Goal: Task Accomplishment & Management: Complete application form

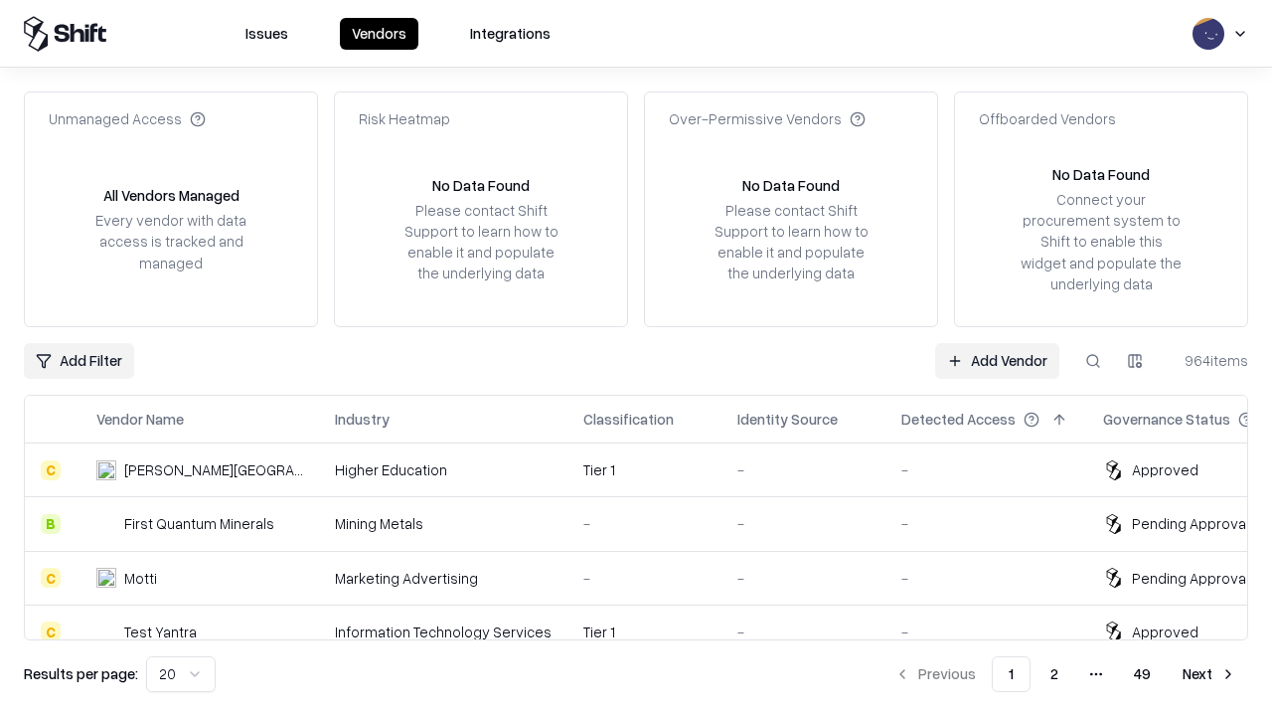
click at [997, 360] on link "Add Vendor" at bounding box center [997, 361] width 124 height 36
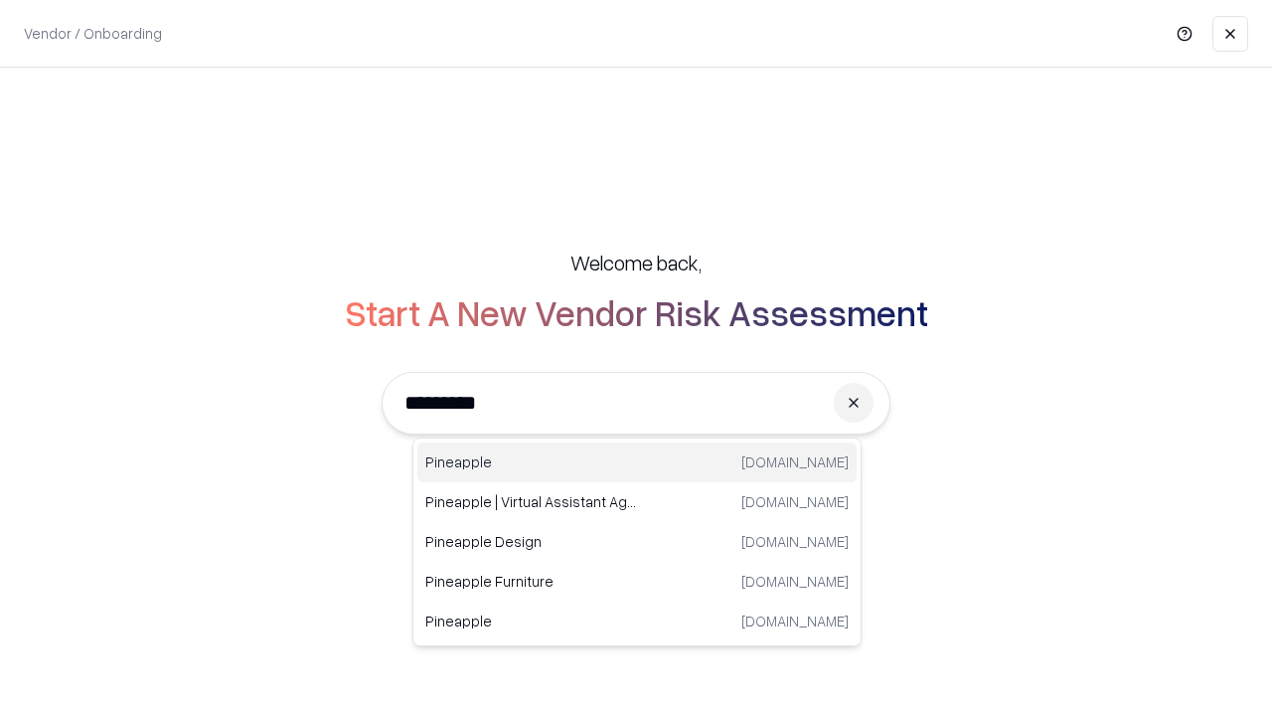
click at [637, 462] on div "Pineapple pineappleenergy.com" at bounding box center [636, 462] width 439 height 40
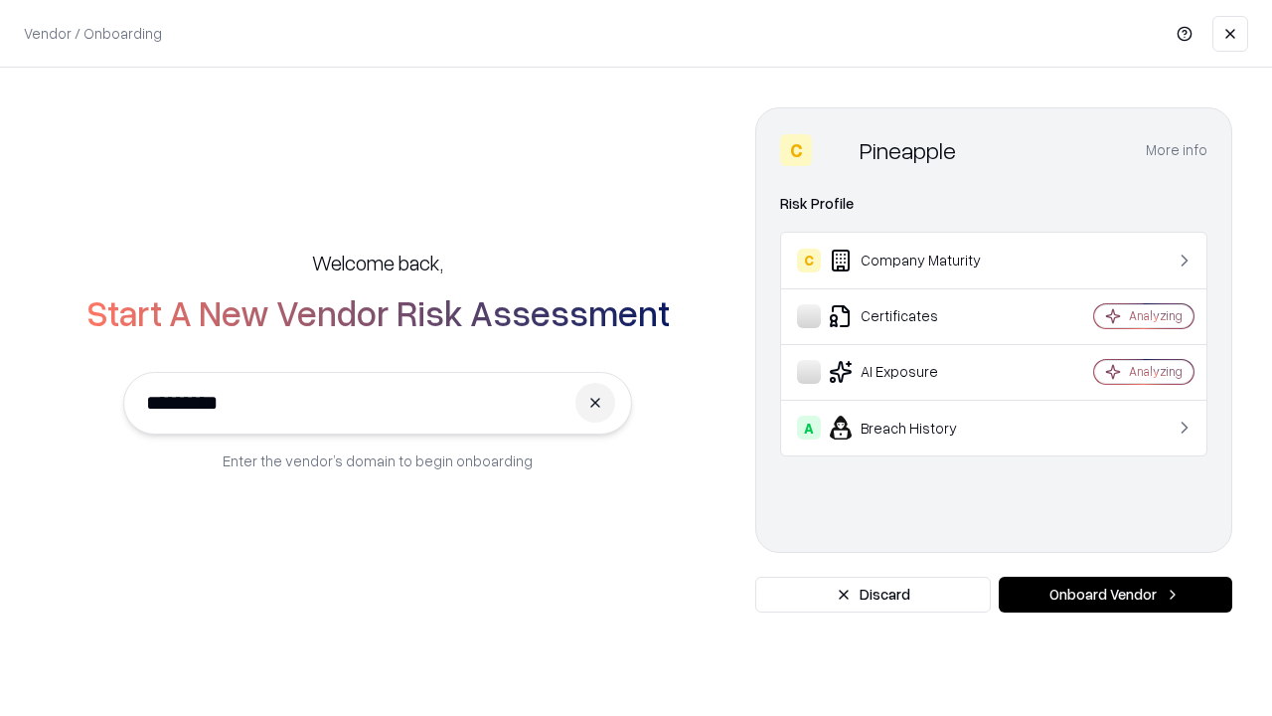
type input "*********"
click at [1115, 594] on button "Onboard Vendor" at bounding box center [1116, 594] width 234 height 36
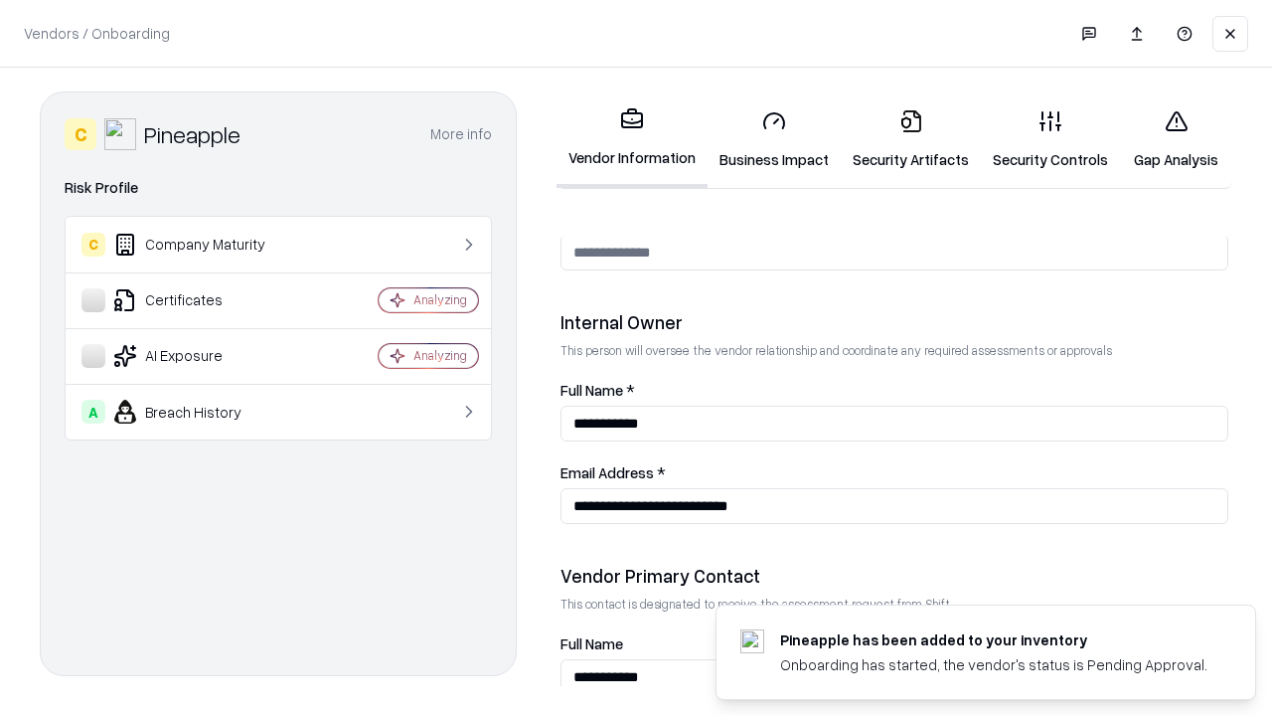
scroll to position [1030, 0]
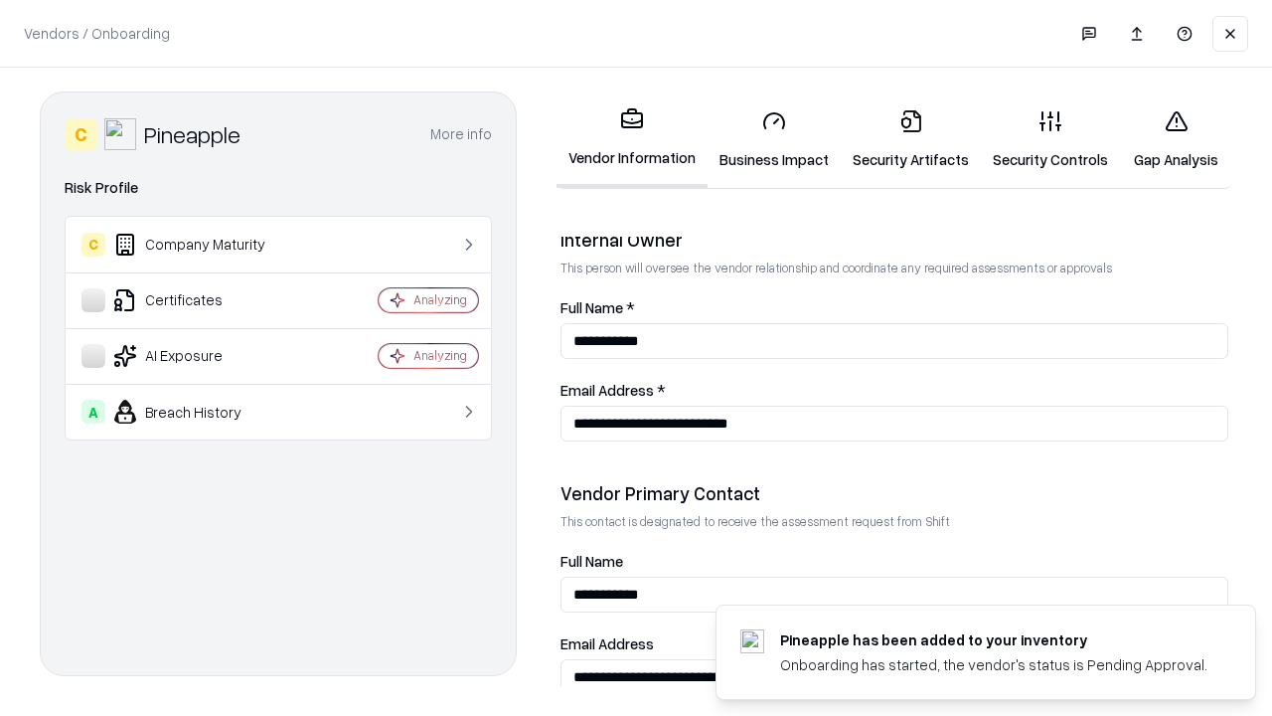
click at [774, 139] on link "Business Impact" at bounding box center [774, 139] width 133 height 92
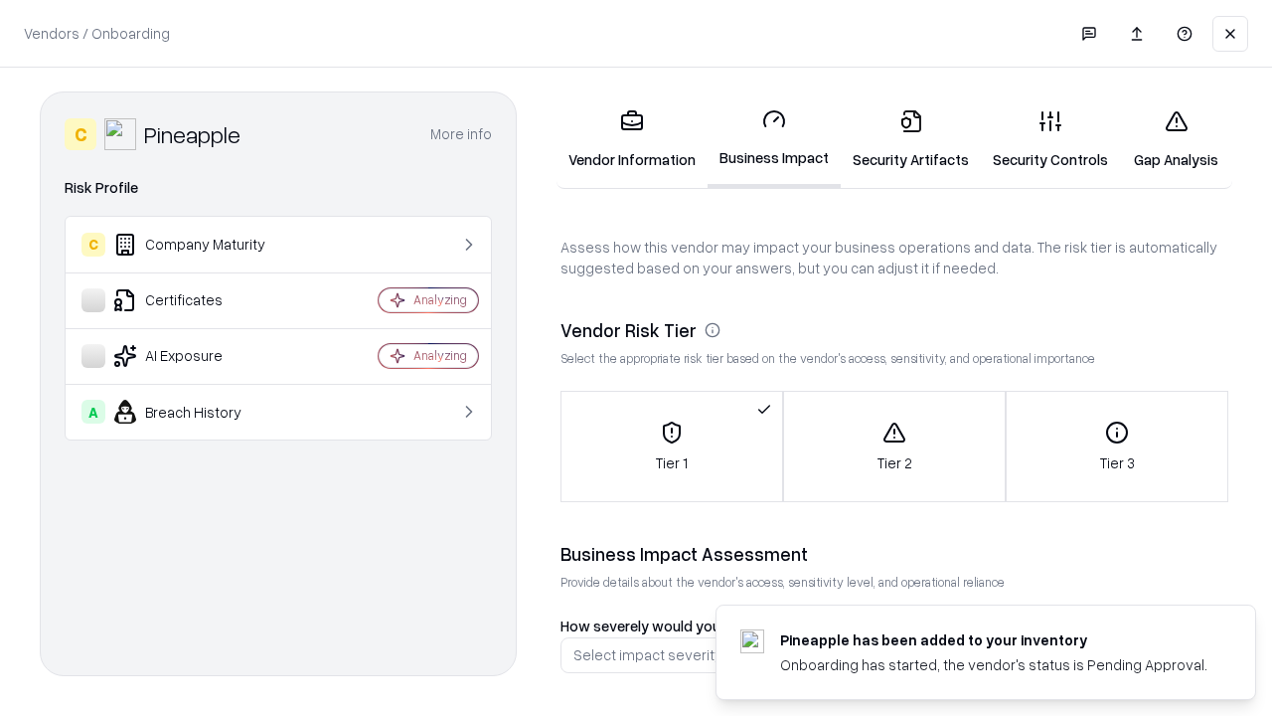
click at [910, 139] on link "Security Artifacts" at bounding box center [911, 139] width 140 height 92
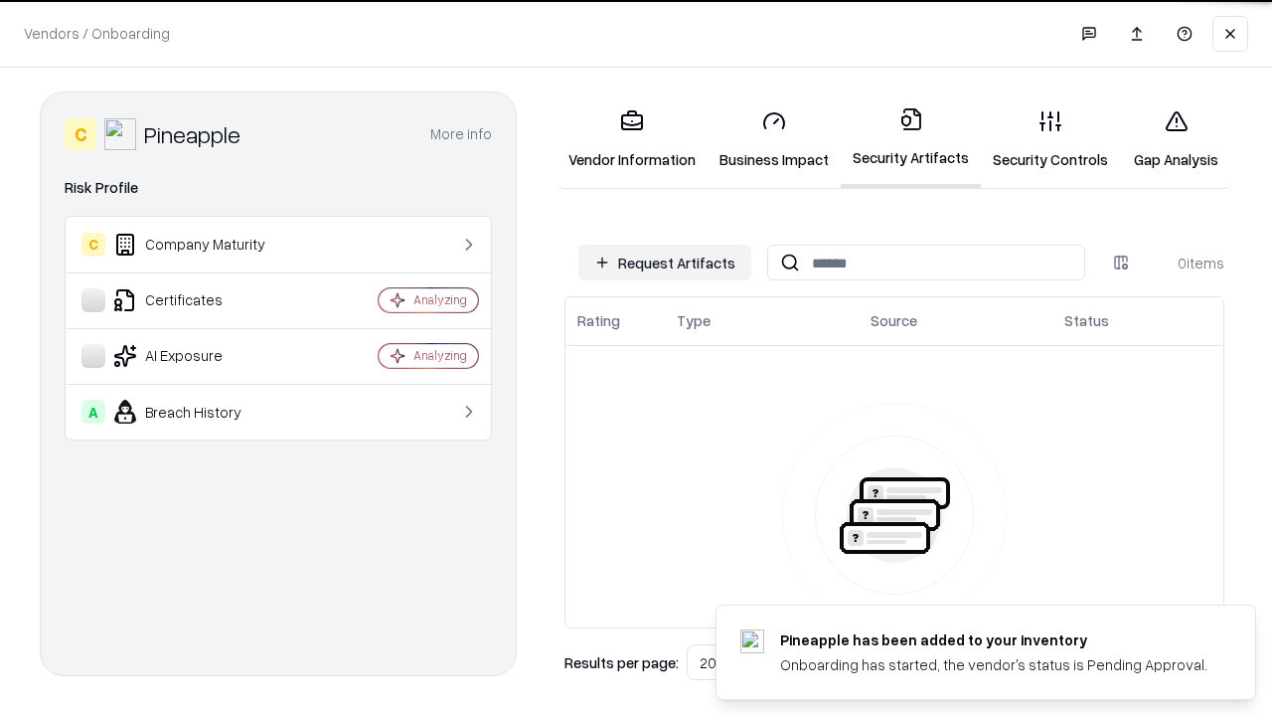
click at [665, 262] on button "Request Artifacts" at bounding box center [664, 262] width 173 height 36
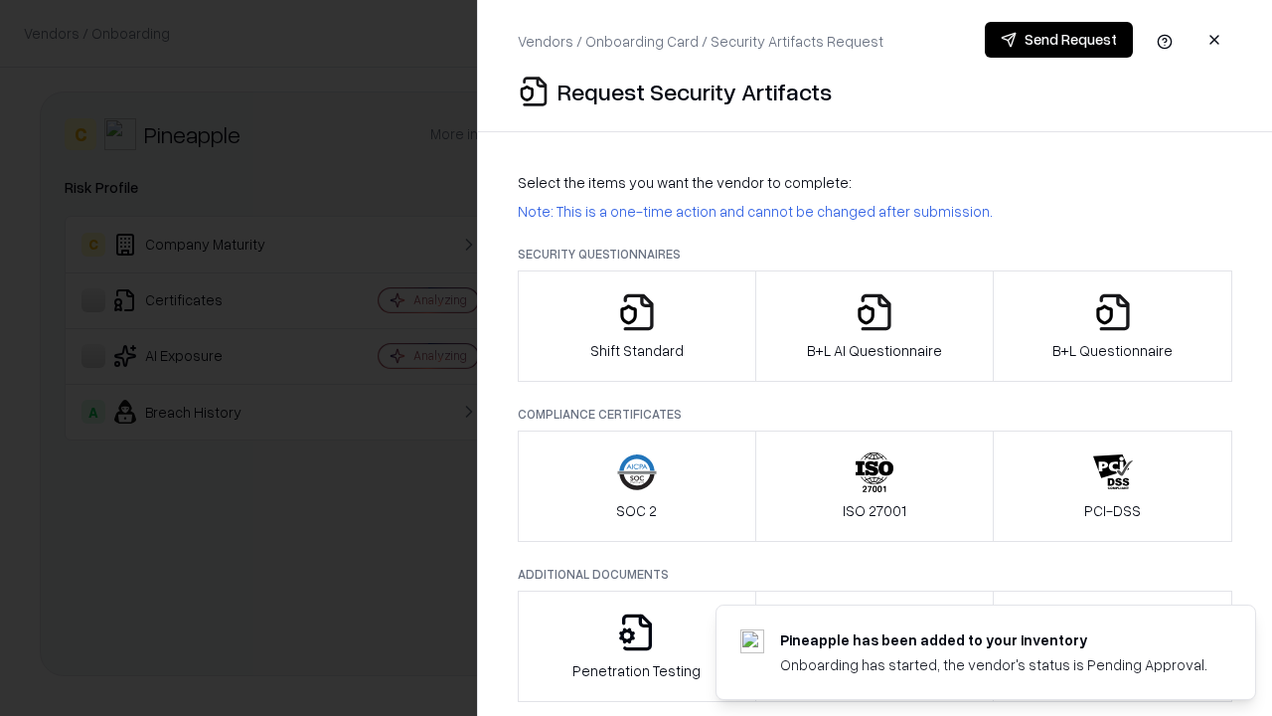
click at [636, 326] on icon "button" at bounding box center [637, 312] width 40 height 40
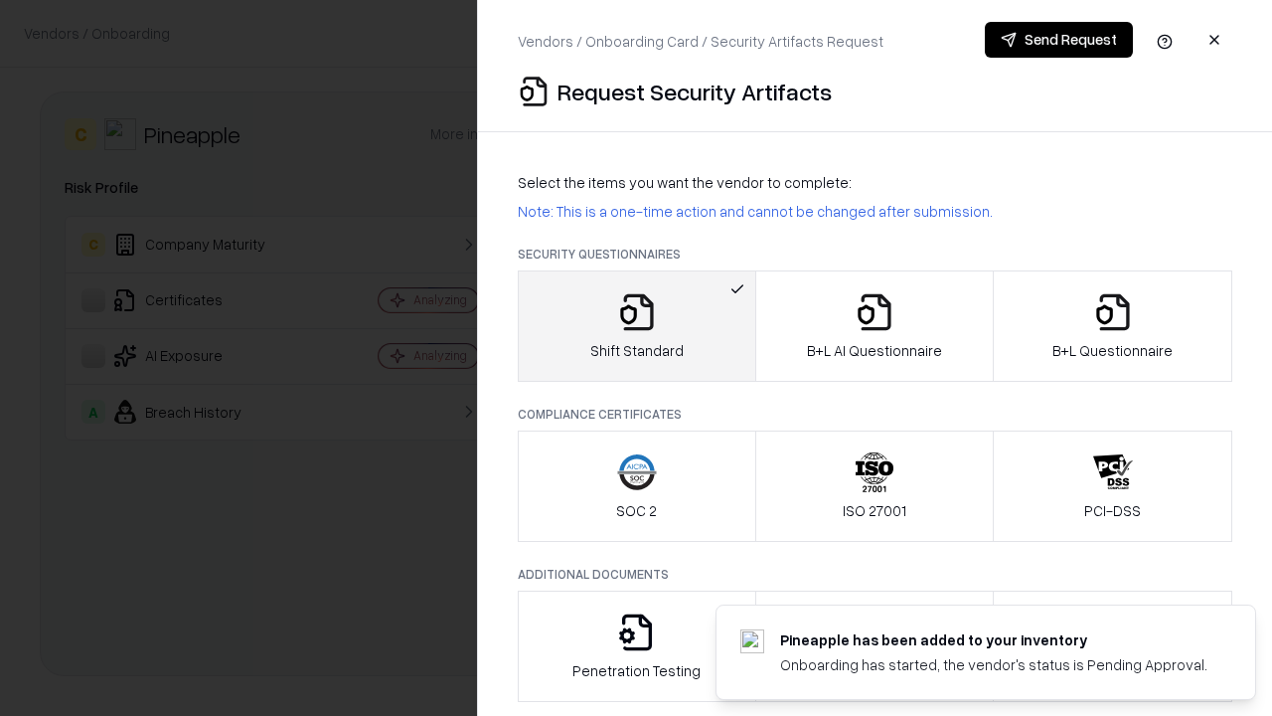
click at [1058, 40] on button "Send Request" at bounding box center [1059, 40] width 148 height 36
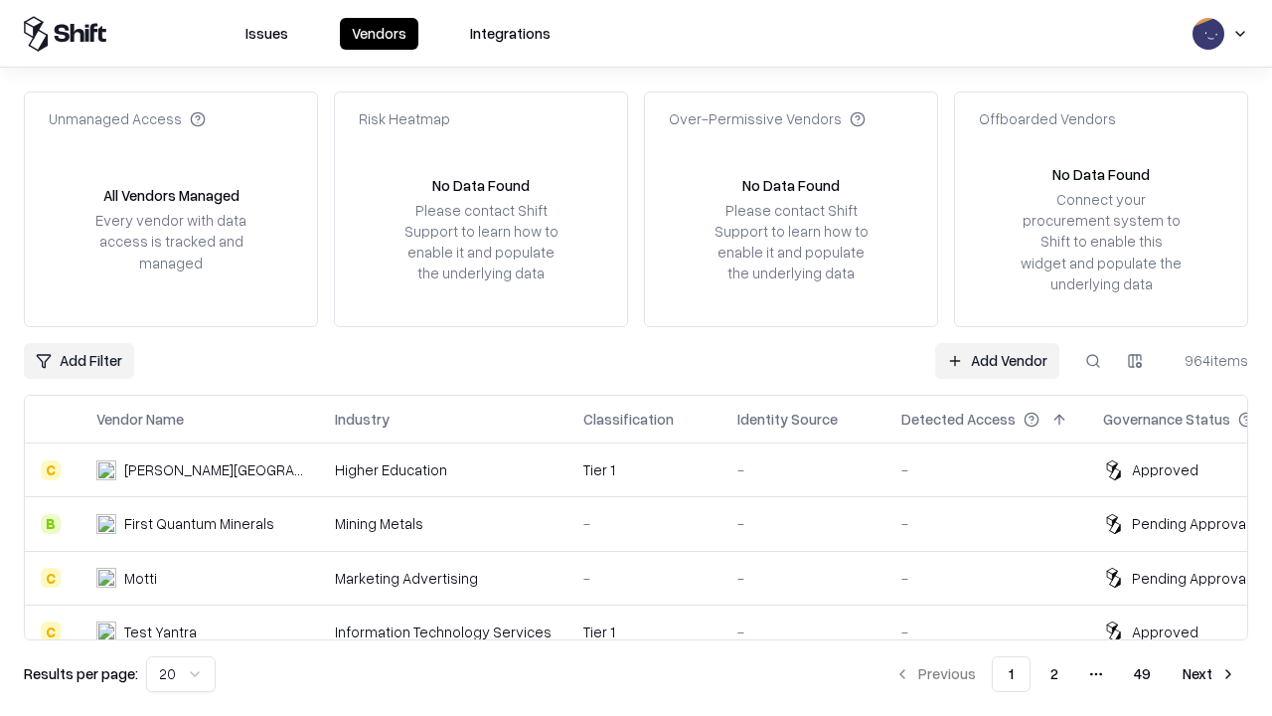
click at [1093, 360] on button at bounding box center [1093, 361] width 36 height 36
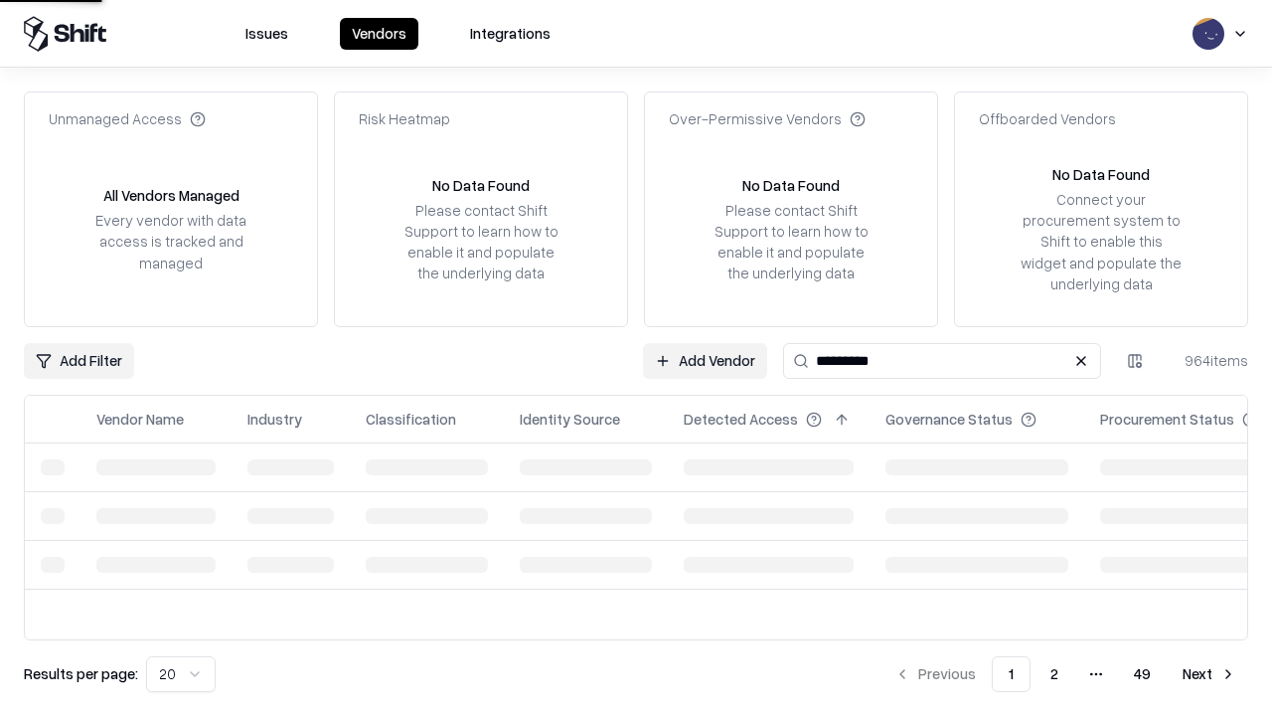
type input "*********"
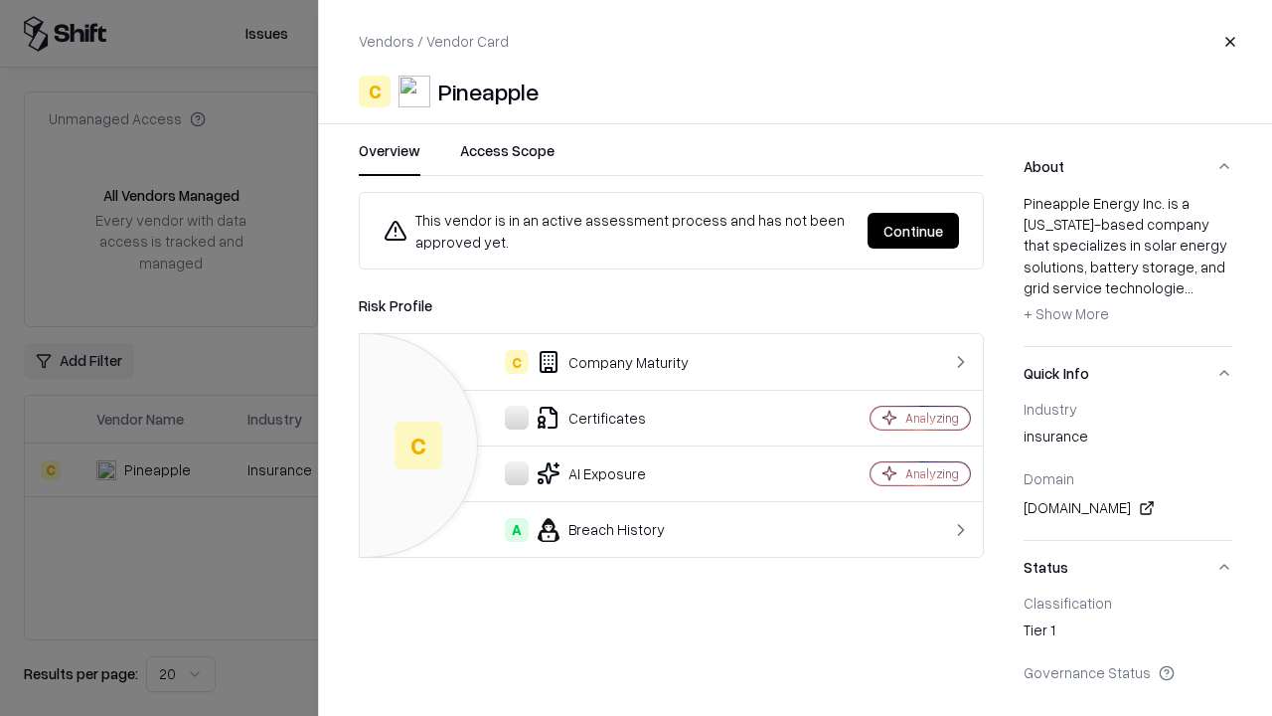
click at [913, 231] on button "Continue" at bounding box center [913, 231] width 91 height 36
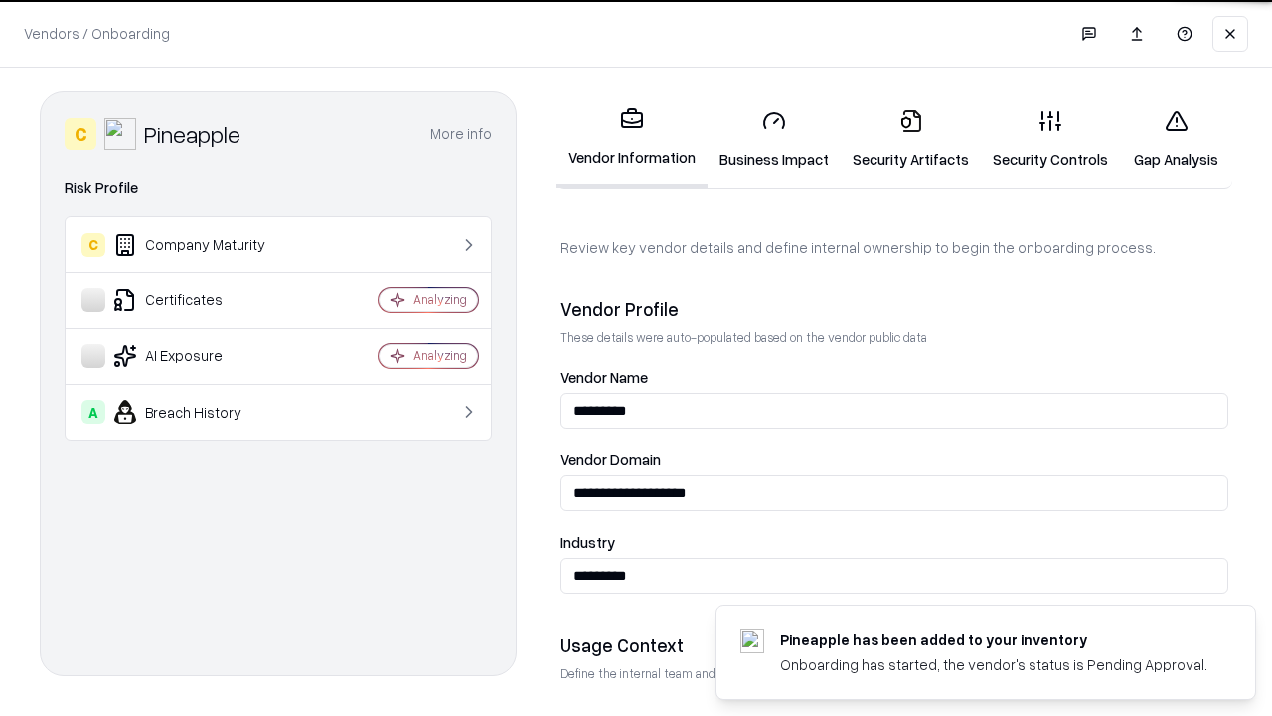
click at [910, 139] on link "Security Artifacts" at bounding box center [911, 139] width 140 height 92
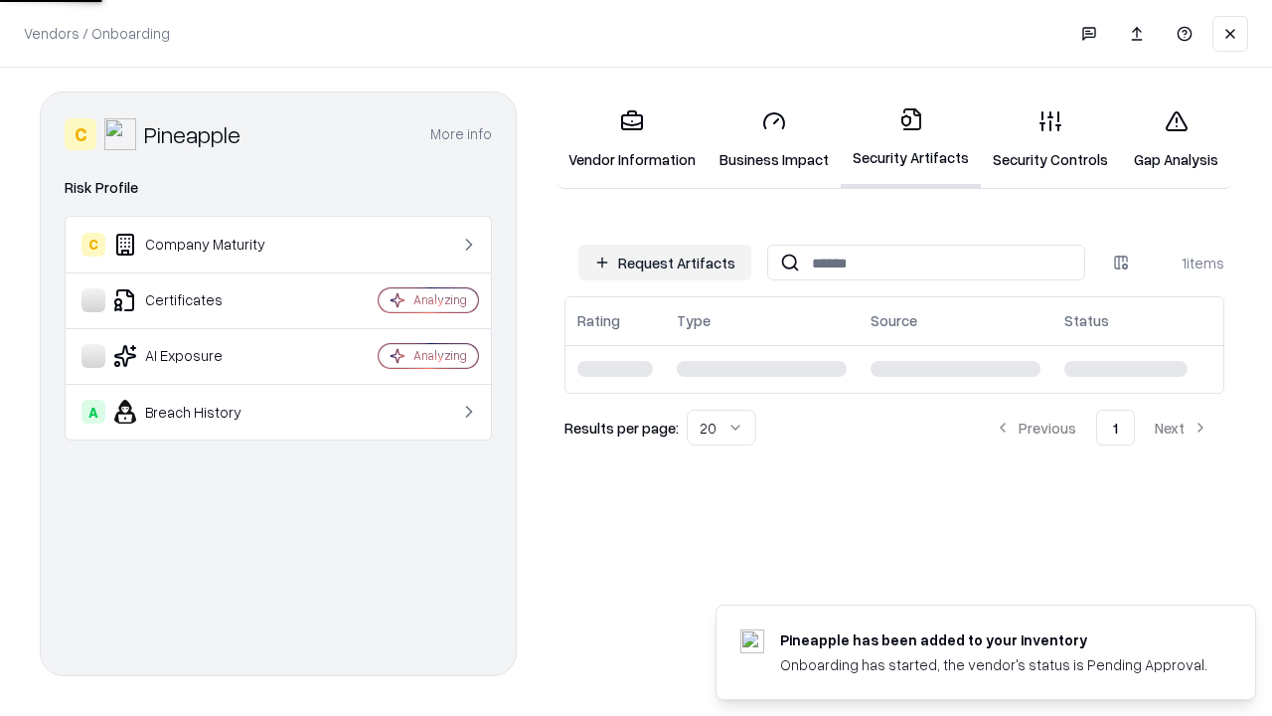
click at [1050, 139] on link "Security Controls" at bounding box center [1050, 139] width 139 height 92
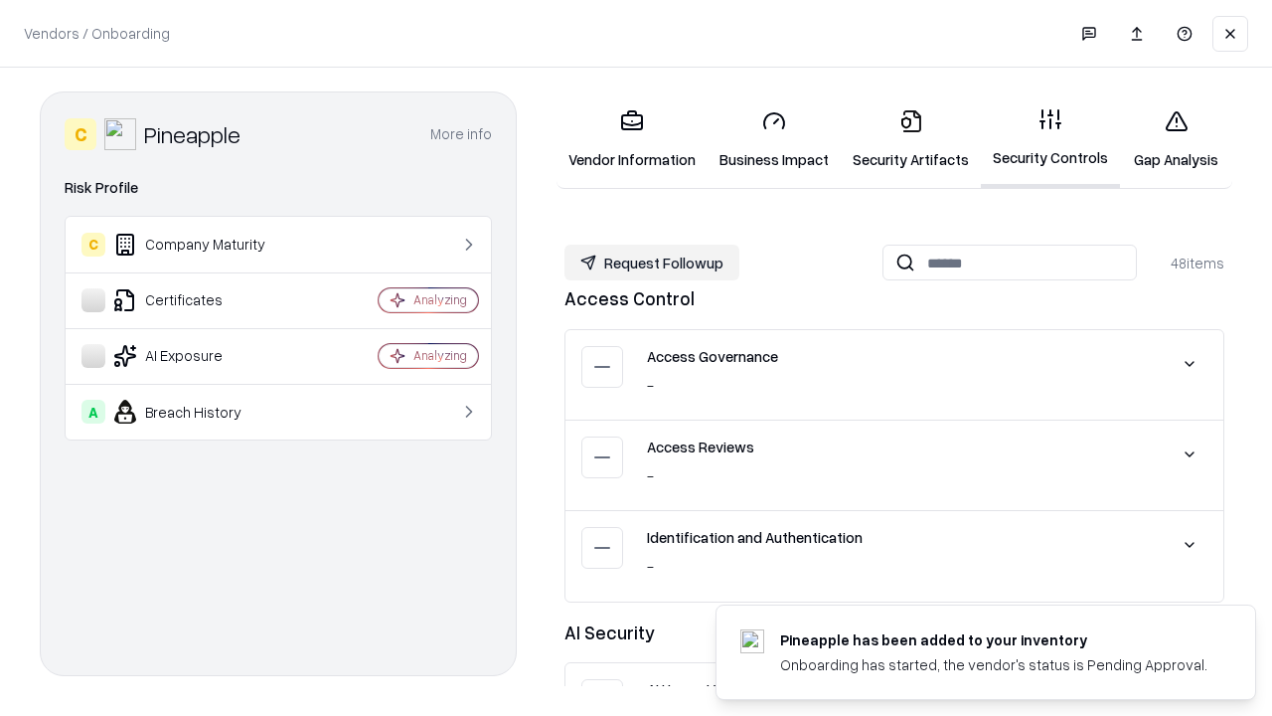
click at [652, 262] on button "Request Followup" at bounding box center [651, 262] width 175 height 36
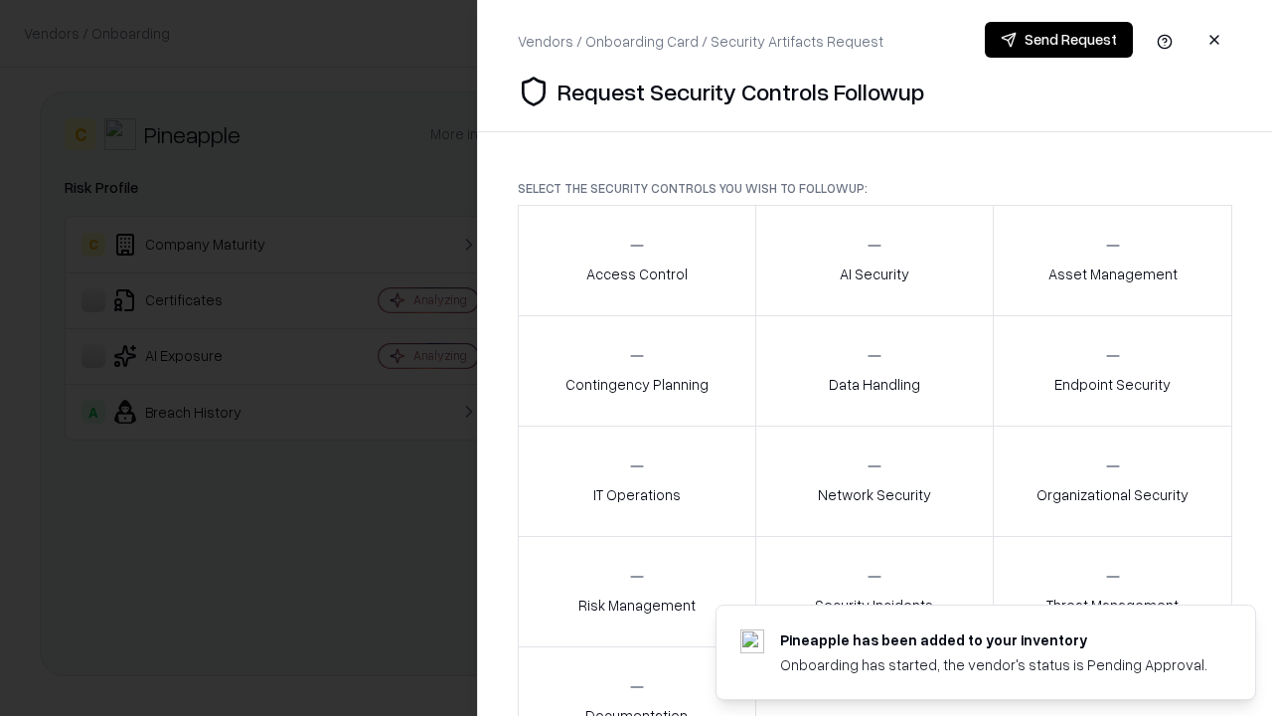
click at [636, 260] on div "Access Control" at bounding box center [636, 260] width 101 height 49
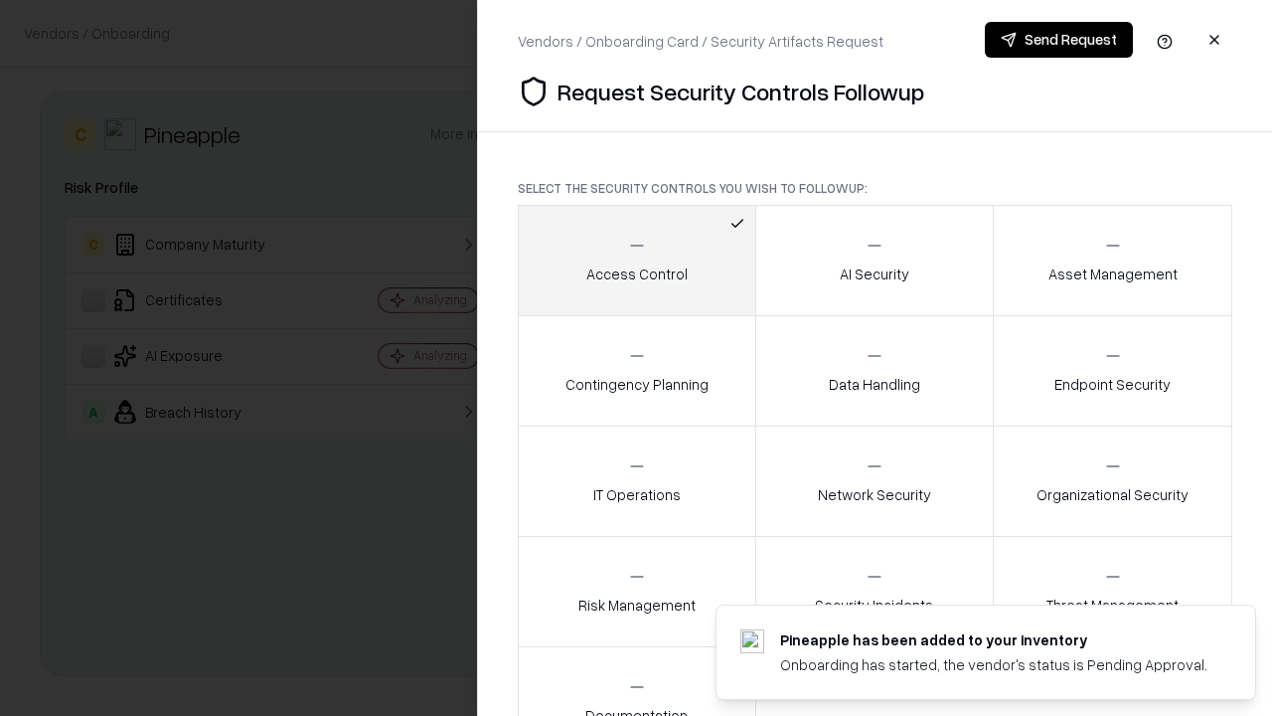
click at [1058, 40] on button "Send Request" at bounding box center [1059, 40] width 148 height 36
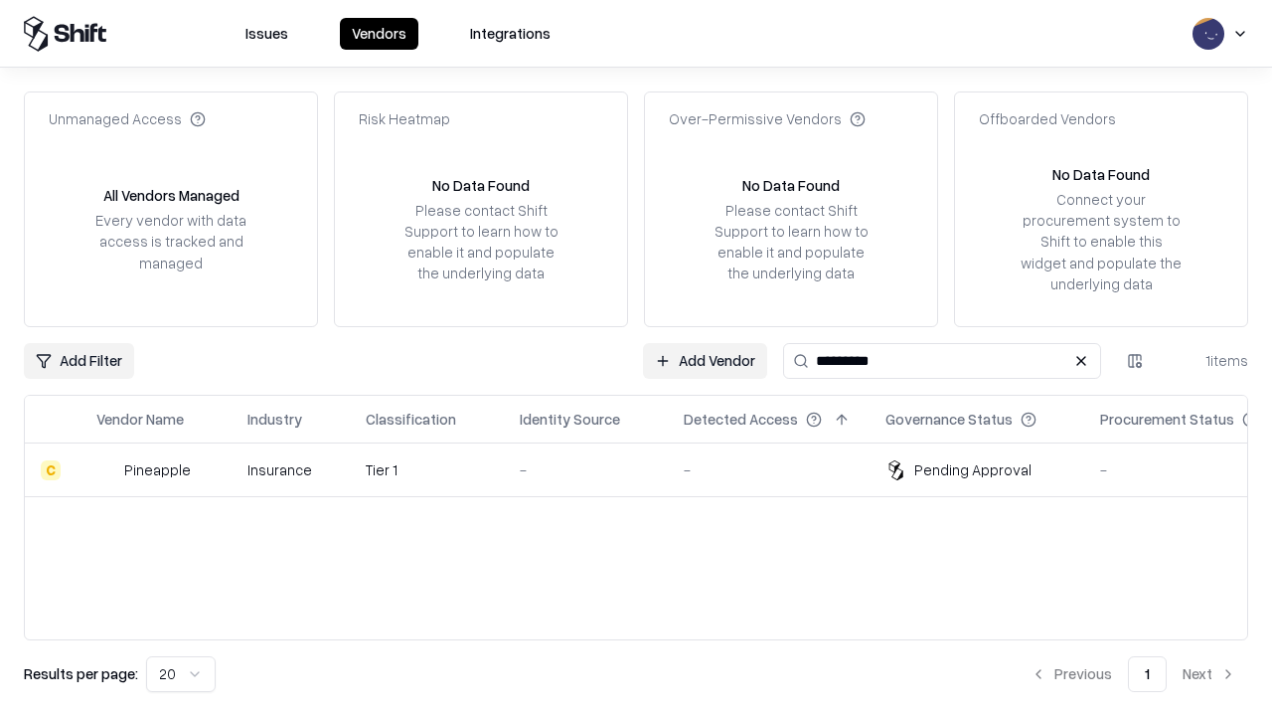
type input "*********"
click at [648, 469] on div "-" at bounding box center [586, 469] width 132 height 21
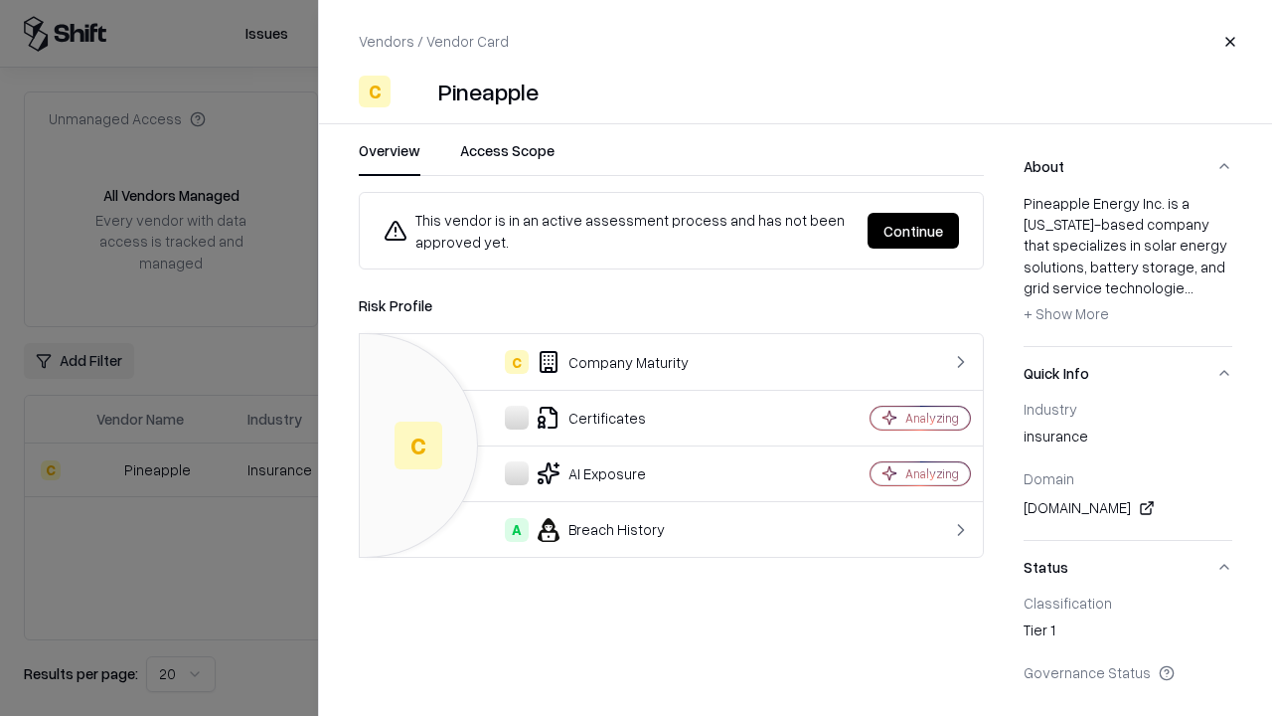
click at [913, 231] on button "Continue" at bounding box center [913, 231] width 91 height 36
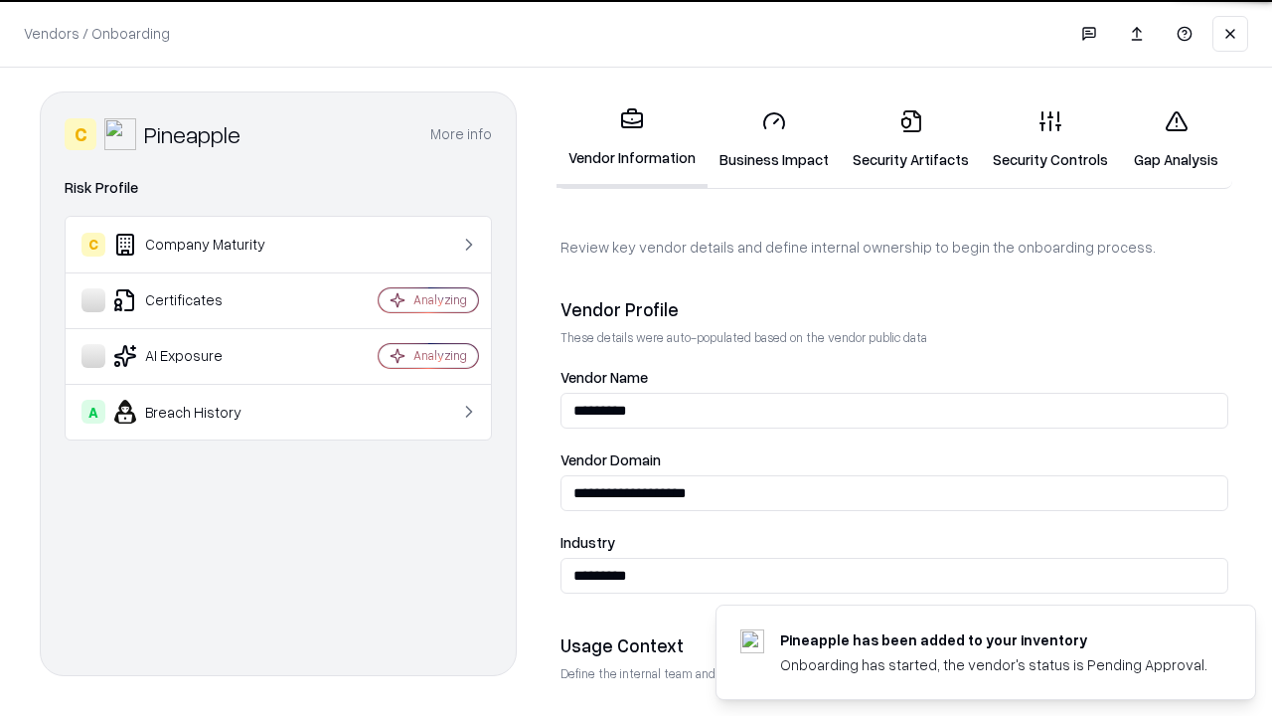
click at [1176, 139] on link "Gap Analysis" at bounding box center [1176, 139] width 112 height 92
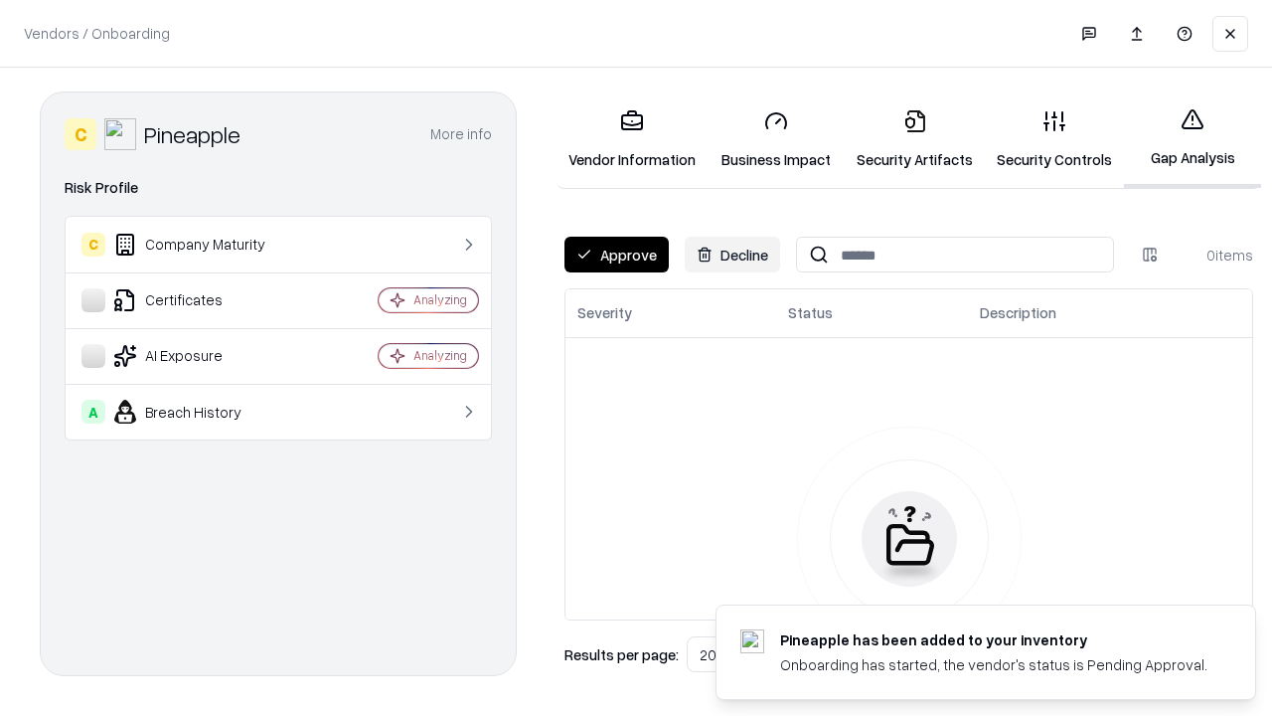
click at [616, 254] on button "Approve" at bounding box center [616, 255] width 104 height 36
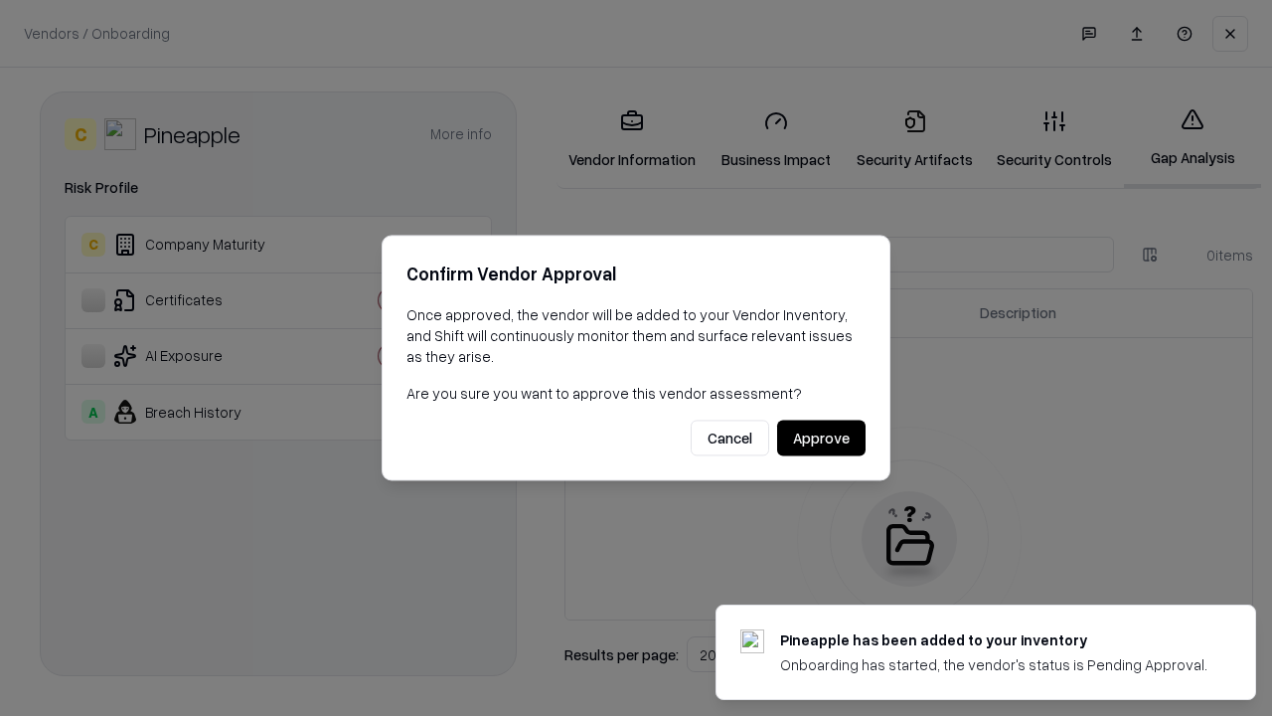
click at [821, 437] on button "Approve" at bounding box center [821, 438] width 88 height 36
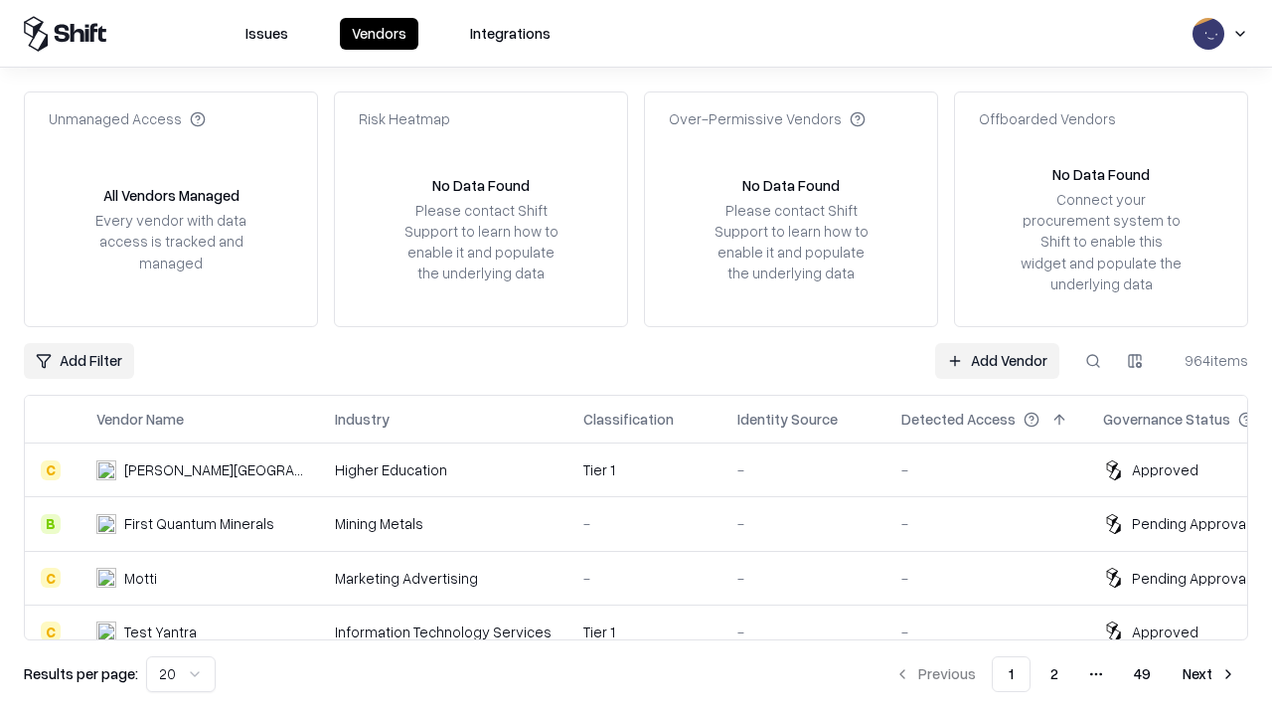
type input "*********"
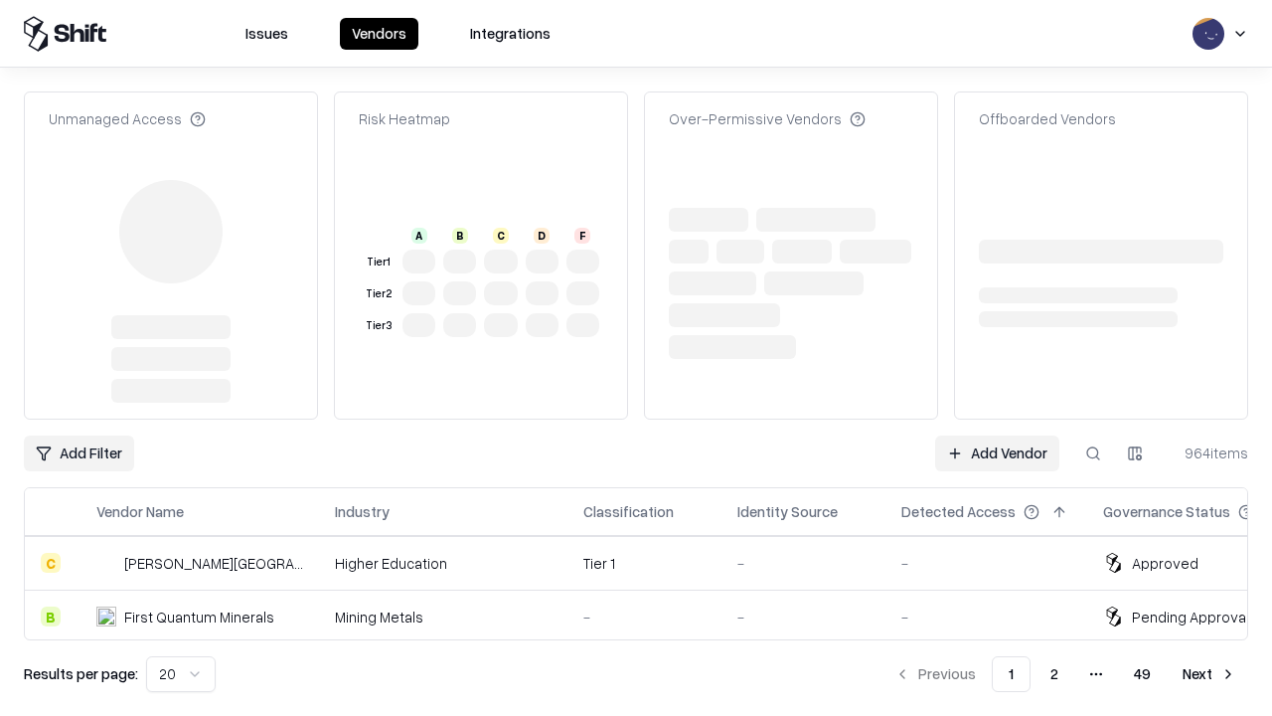
click at [997, 435] on link "Add Vendor" at bounding box center [997, 453] width 124 height 36
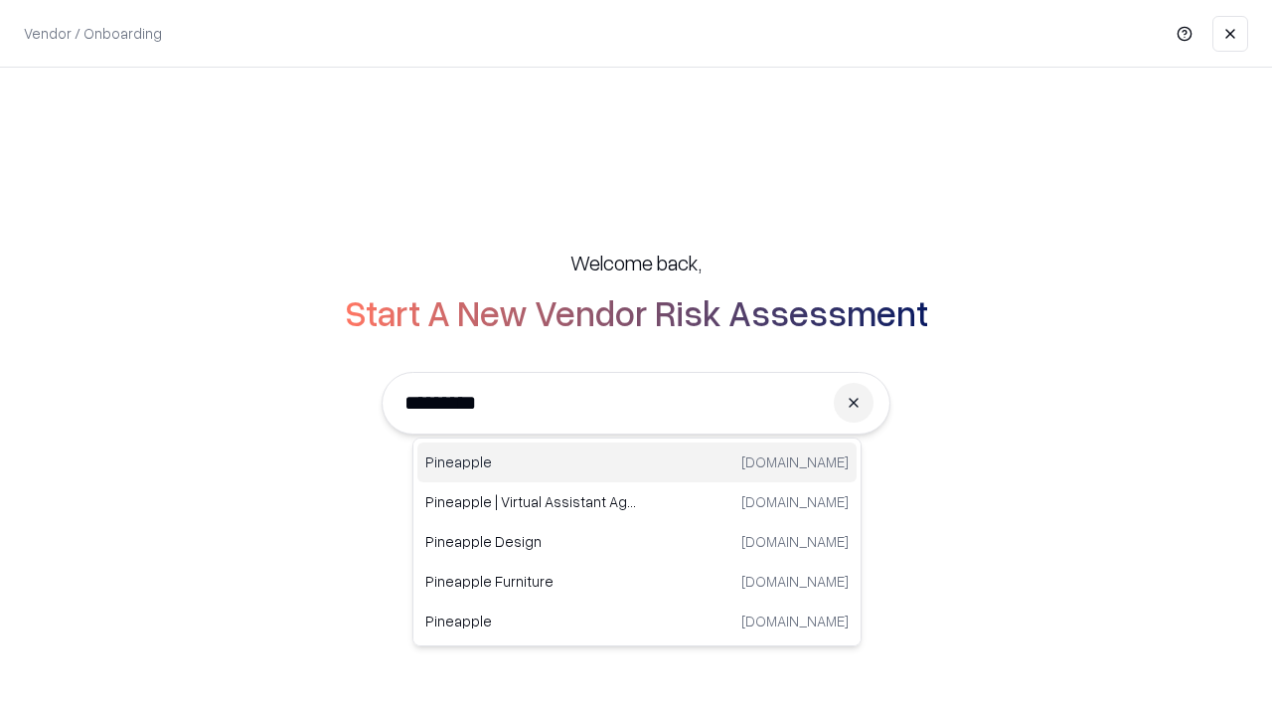
click at [637, 462] on div "Pineapple pineappleenergy.com" at bounding box center [636, 462] width 439 height 40
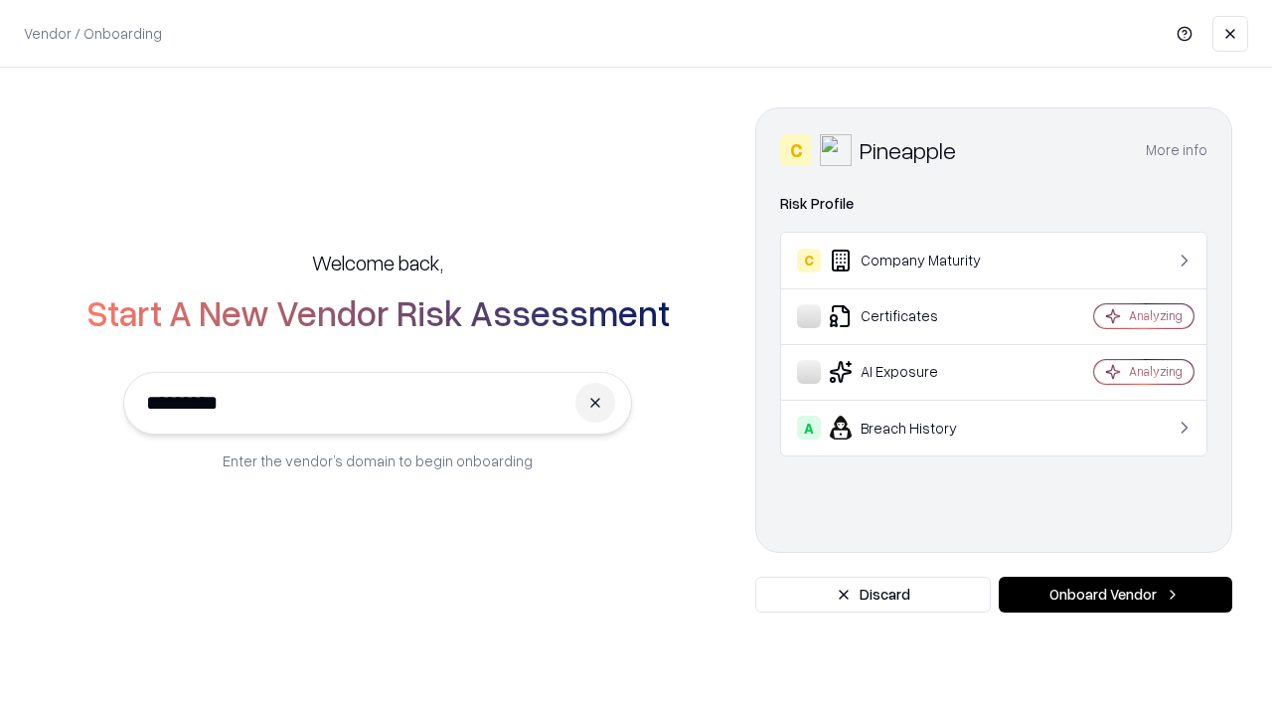
type input "*********"
click at [1115, 594] on button "Onboard Vendor" at bounding box center [1116, 594] width 234 height 36
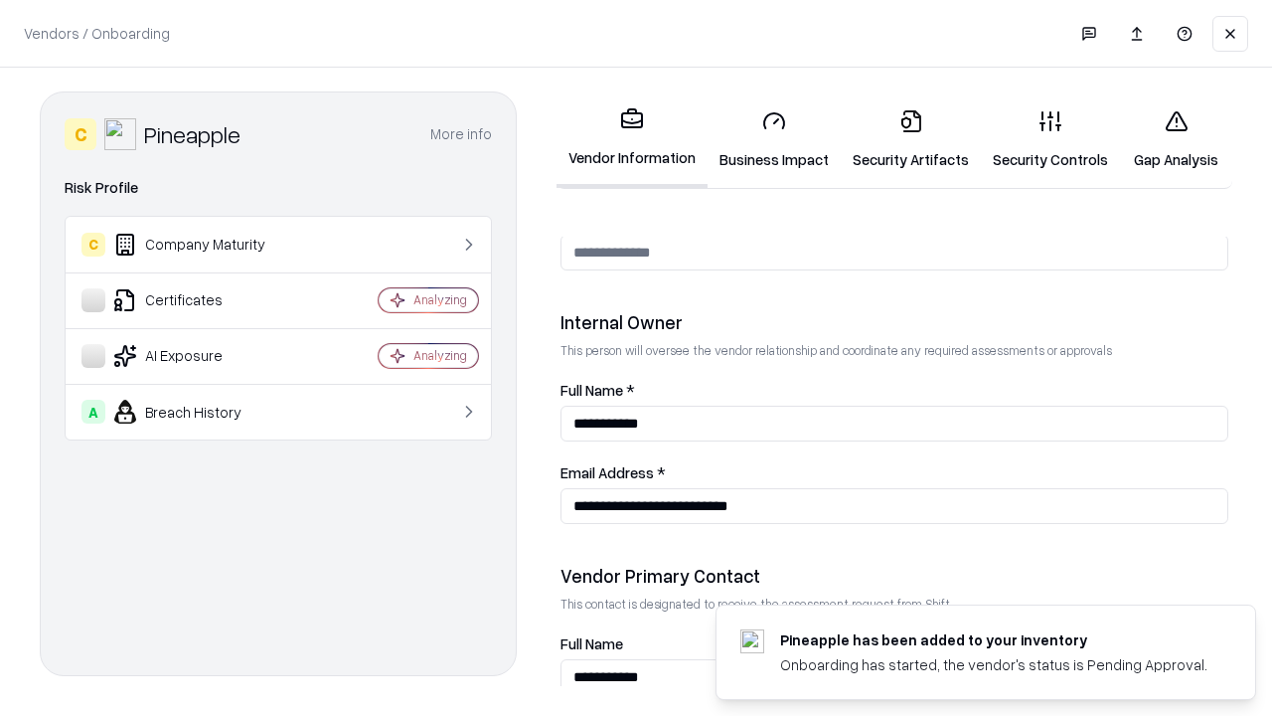
scroll to position [1030, 0]
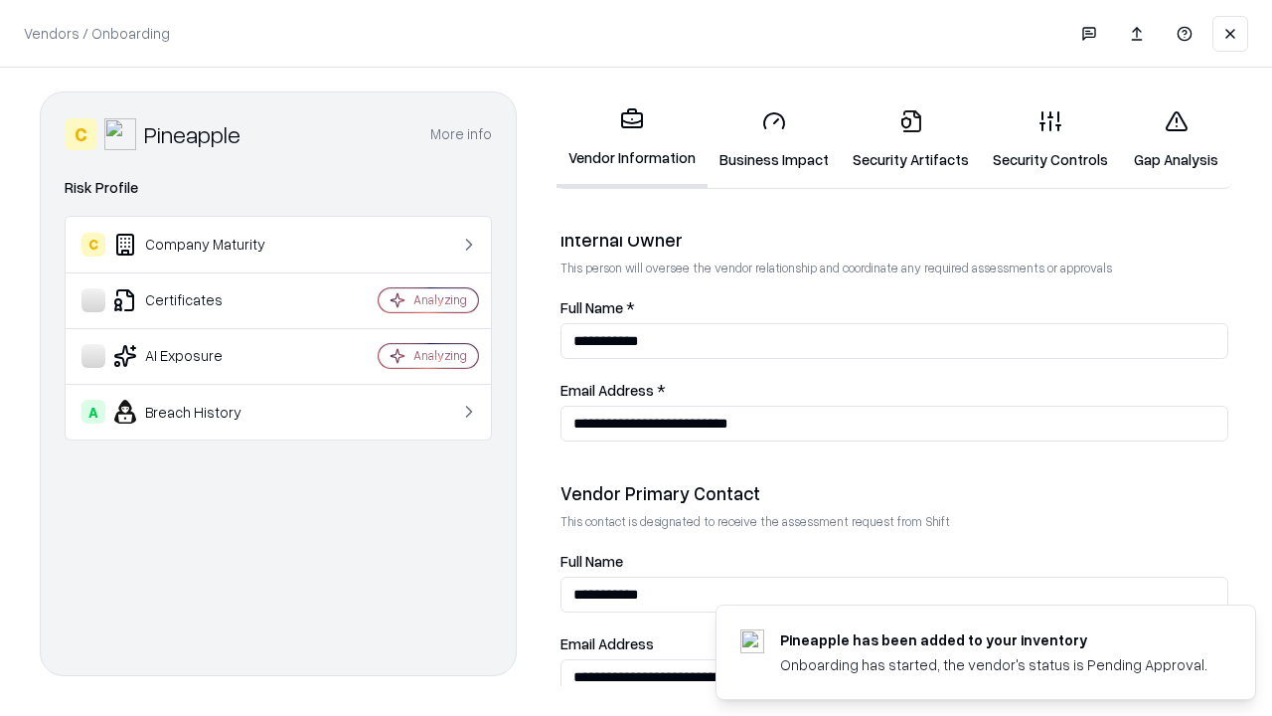
click at [1176, 139] on link "Gap Analysis" at bounding box center [1176, 139] width 112 height 92
